Goal: Task Accomplishment & Management: Use online tool/utility

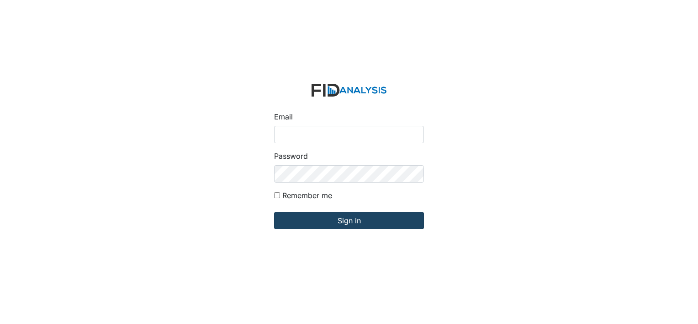
type input "[EMAIL_ADDRESS][DOMAIN_NAME]"
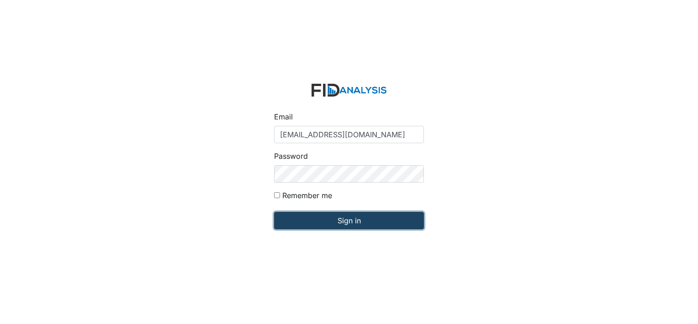
click at [388, 227] on input "Sign in" at bounding box center [349, 220] width 150 height 17
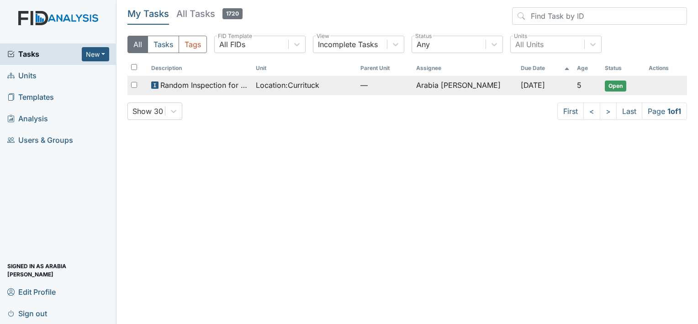
click at [166, 86] on span "Random Inspection for Afternoon" at bounding box center [204, 85] width 88 height 11
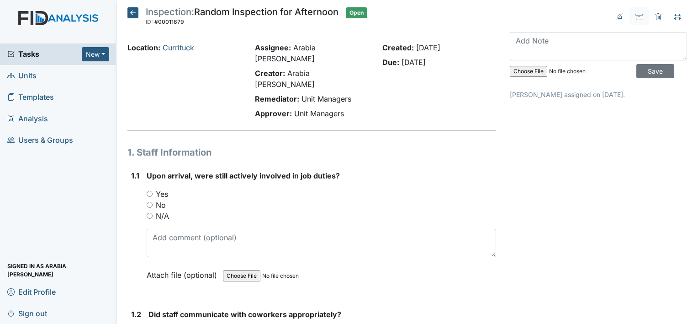
click at [129, 14] on icon at bounding box center [133, 12] width 11 height 11
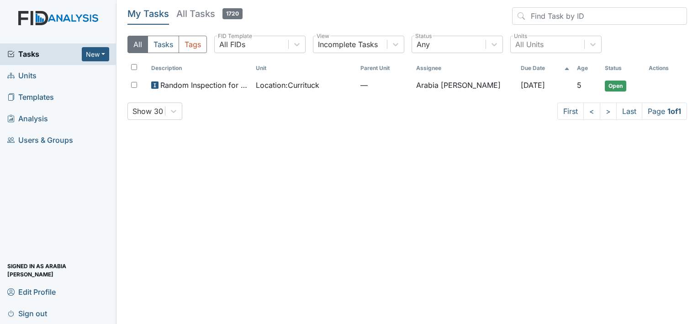
click at [37, 79] on link "Units" at bounding box center [58, 75] width 117 height 21
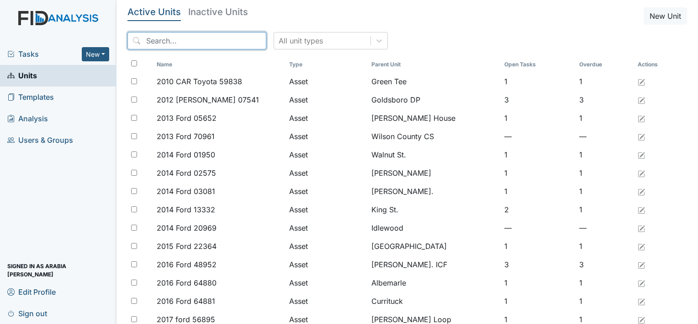
click at [186, 45] on input "search" at bounding box center [197, 40] width 139 height 17
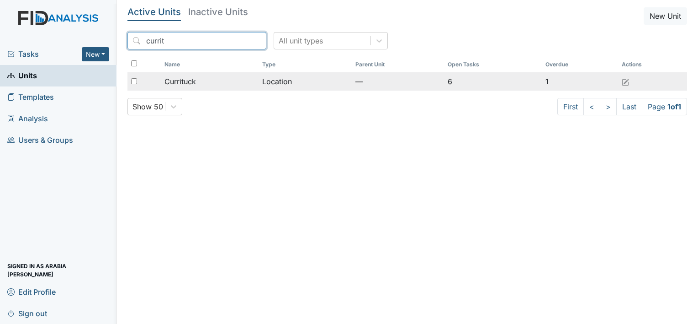
type input "currit"
click at [188, 83] on span "Currituck" at bounding box center [181, 81] width 32 height 11
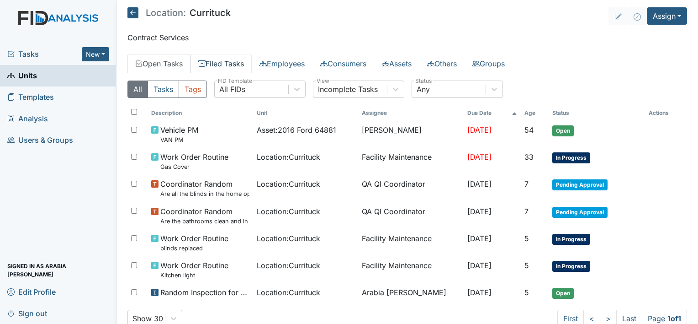
click at [240, 66] on link "Filed Tasks" at bounding box center [221, 63] width 61 height 19
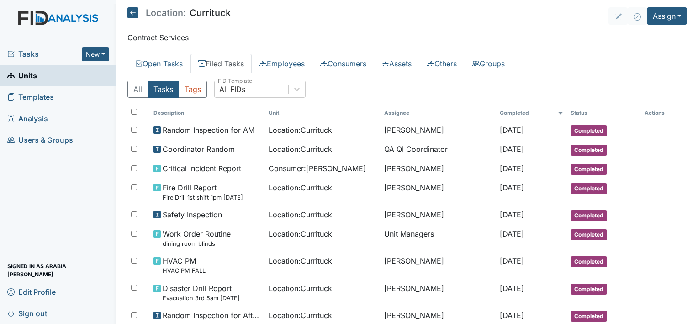
click at [49, 60] on div "Tasks New Form Inspection Document Bundle" at bounding box center [58, 53] width 117 height 21
click at [34, 53] on span "Tasks" at bounding box center [44, 53] width 74 height 11
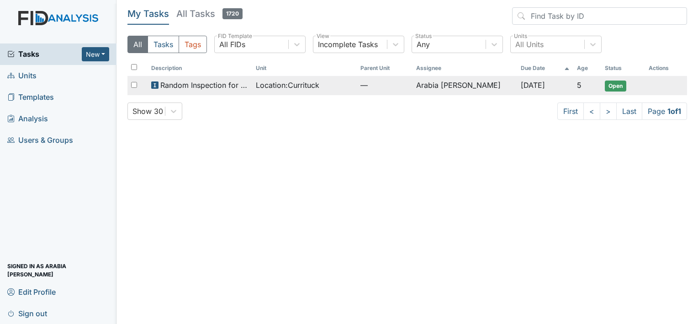
click at [230, 85] on span "Random Inspection for Afternoon" at bounding box center [204, 85] width 88 height 11
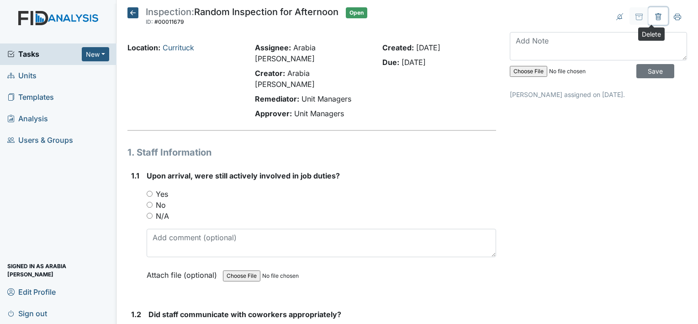
click at [655, 20] on icon at bounding box center [658, 16] width 7 height 7
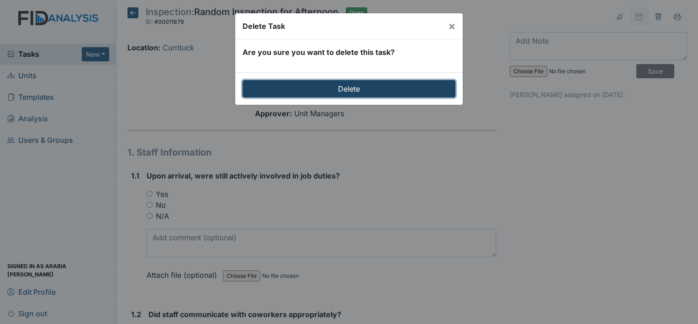
click at [335, 85] on input "Delete" at bounding box center [349, 88] width 213 height 17
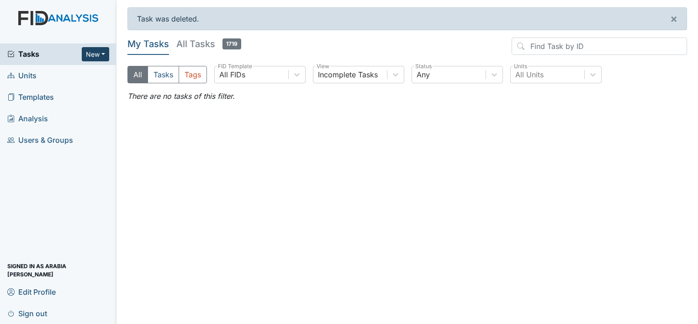
click at [96, 59] on button "New" at bounding box center [95, 54] width 27 height 14
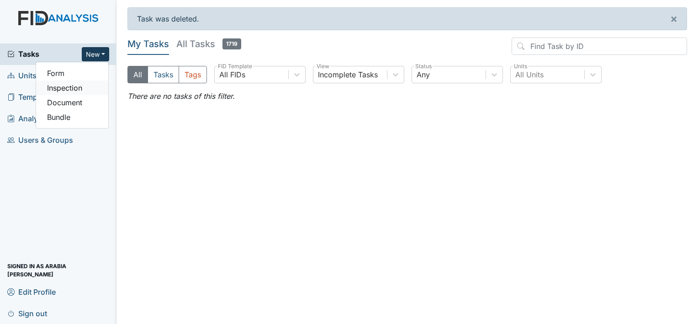
click at [73, 89] on link "Inspection" at bounding box center [72, 87] width 72 height 15
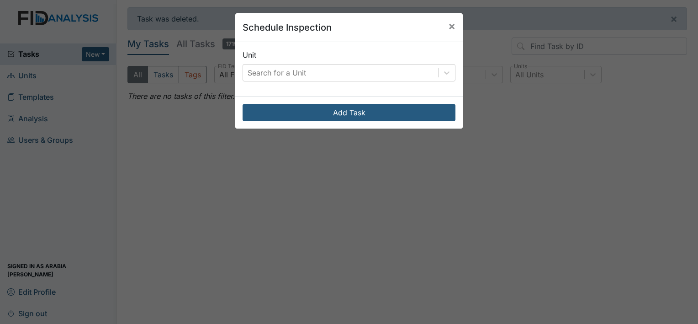
click at [284, 59] on div "Unit Search for a Unit" at bounding box center [349, 65] width 213 height 32
click at [285, 69] on div "Search for a Unit" at bounding box center [277, 72] width 59 height 11
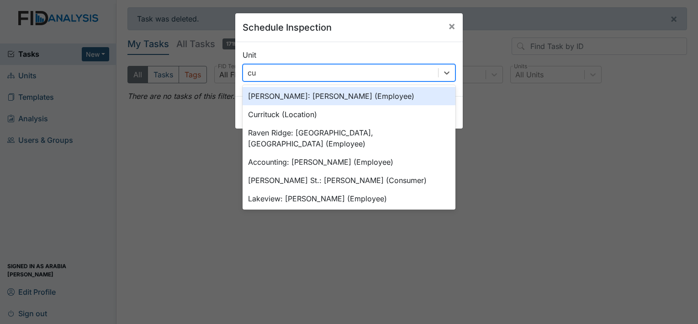
type input "cur"
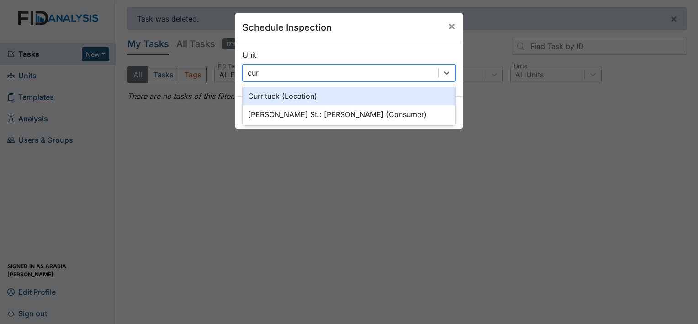
click at [297, 95] on div "Currituck (Location)" at bounding box center [349, 96] width 213 height 18
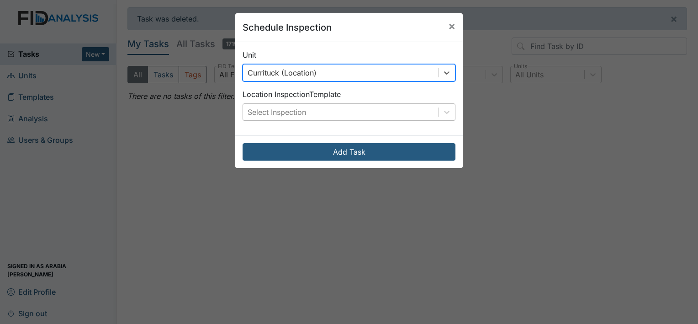
click at [290, 115] on div "Select Inspection" at bounding box center [277, 111] width 59 height 11
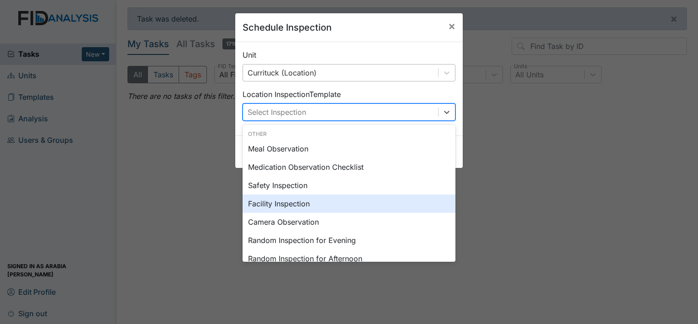
scroll to position [46, 0]
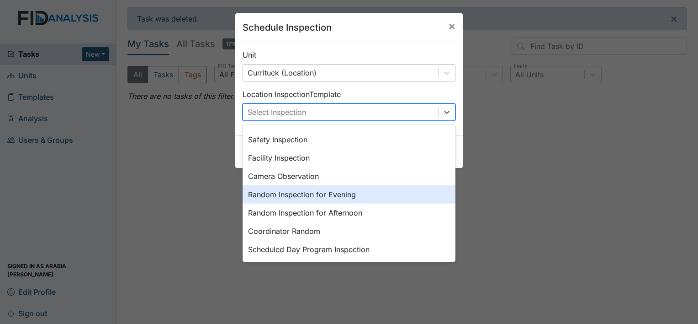
click at [340, 194] on div "Random Inspection for Evening" at bounding box center [349, 194] width 213 height 18
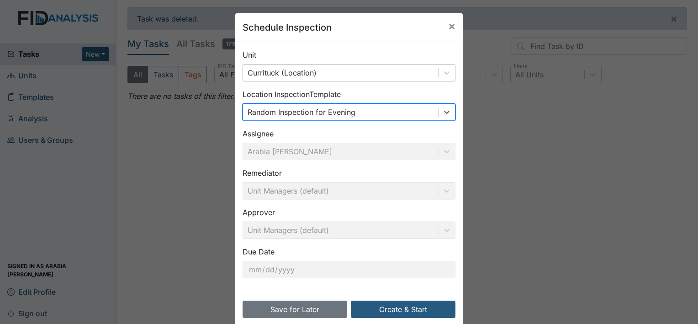
scroll to position [14, 0]
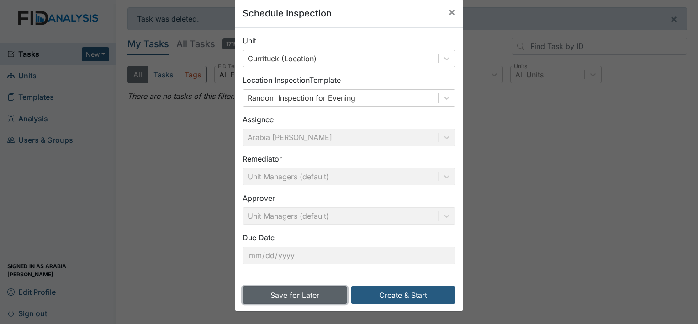
click at [296, 298] on button "Save for Later" at bounding box center [295, 294] width 105 height 17
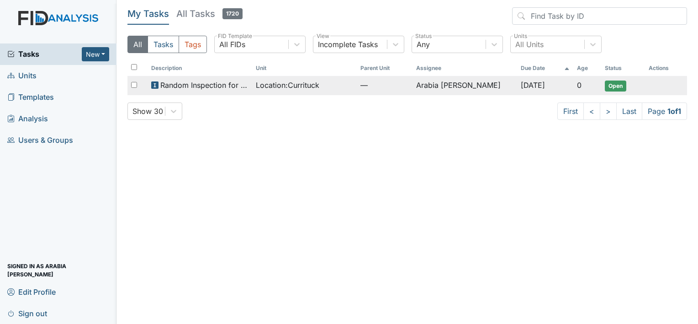
click at [267, 88] on span "Location : [GEOGRAPHIC_DATA]" at bounding box center [288, 85] width 64 height 11
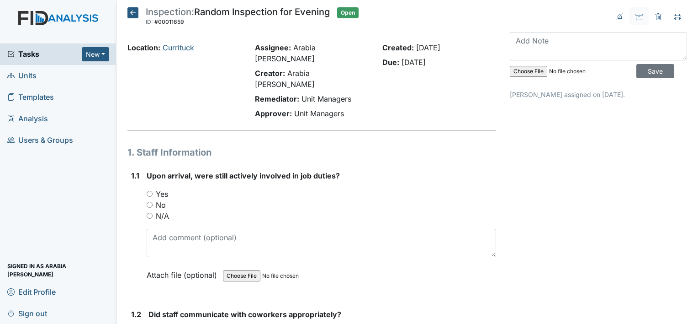
click at [128, 16] on icon at bounding box center [133, 12] width 11 height 11
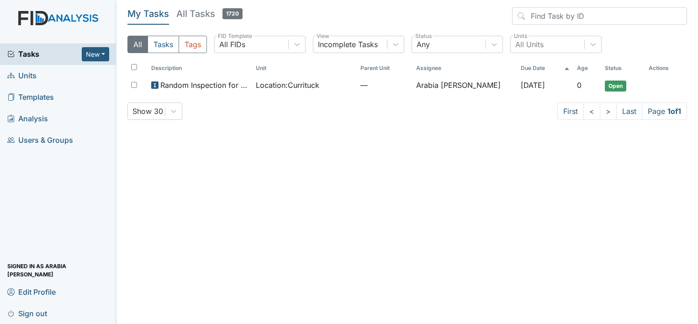
click at [25, 75] on span "Units" at bounding box center [21, 76] width 29 height 14
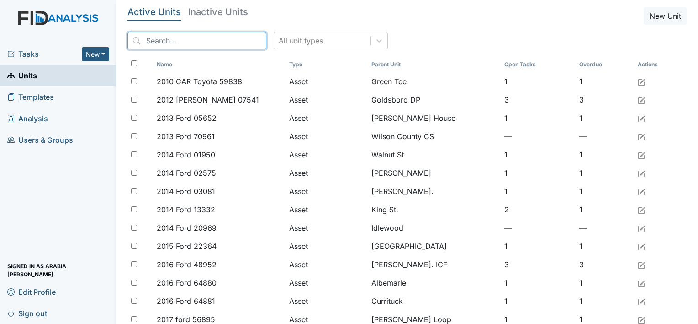
click at [180, 46] on input "search" at bounding box center [197, 40] width 139 height 17
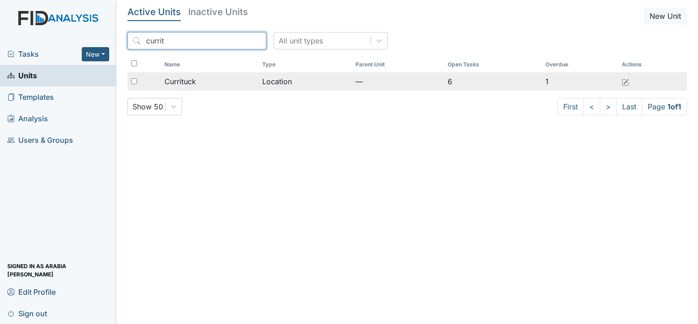
type input "currit"
click at [176, 89] on td "Currituck" at bounding box center [210, 81] width 98 height 18
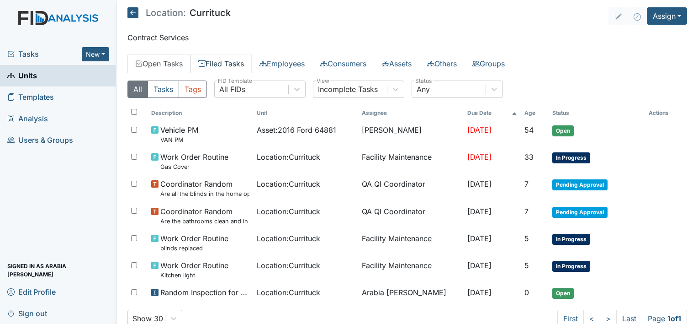
click at [241, 64] on link "Filed Tasks" at bounding box center [221, 63] width 61 height 19
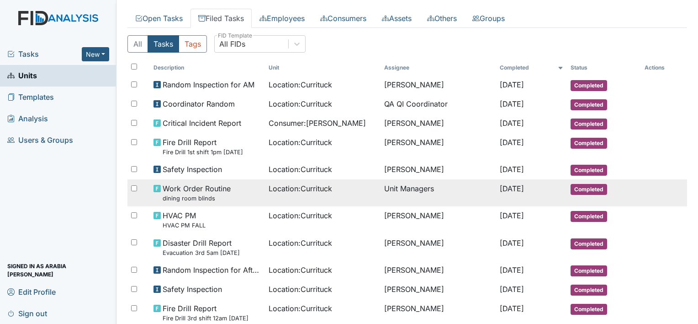
scroll to position [46, 0]
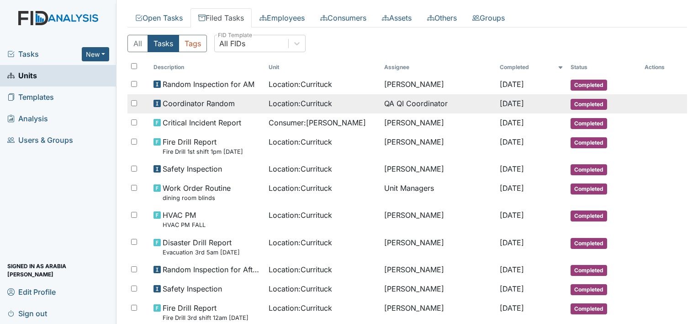
click at [220, 103] on span "Coordinator Random" at bounding box center [199, 103] width 72 height 11
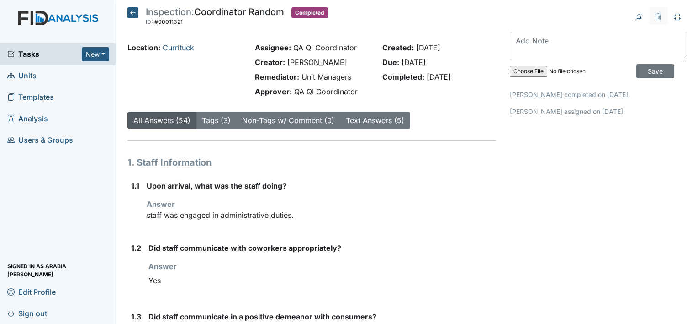
click at [132, 14] on icon at bounding box center [133, 12] width 11 height 11
